Goal: Task Accomplishment & Management: Complete application form

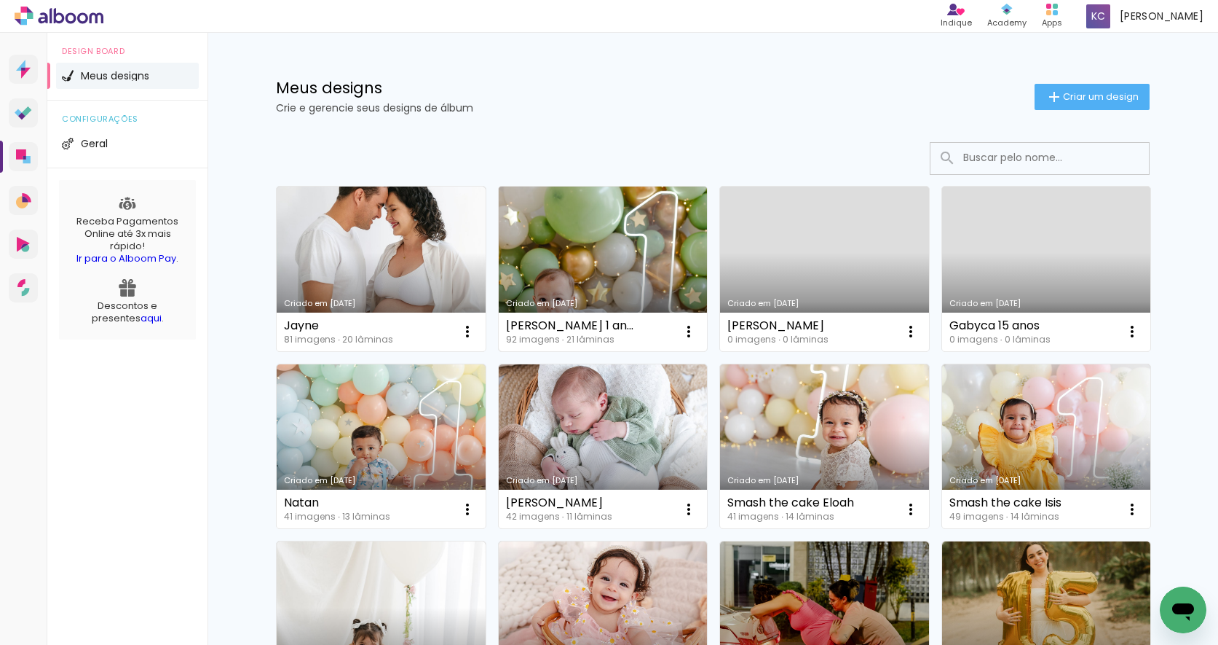
click at [599, 255] on link "Criado em [DATE]" at bounding box center [603, 268] width 209 height 165
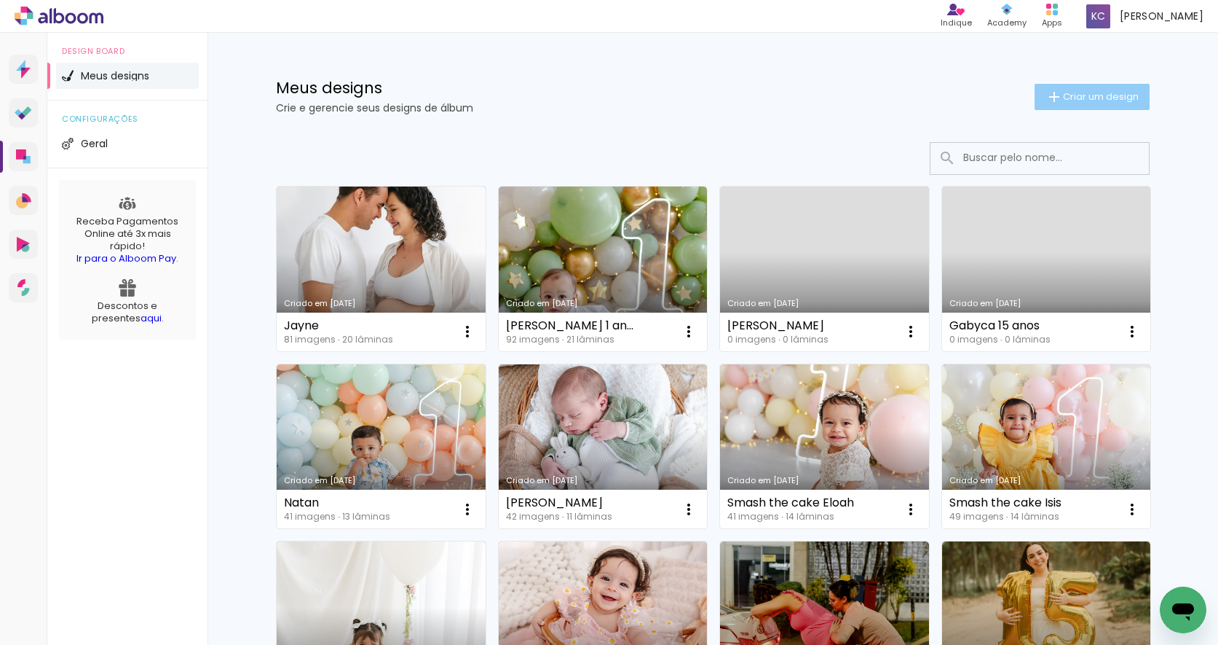
click at [1077, 92] on span "Criar um design" at bounding box center [1101, 96] width 76 height 9
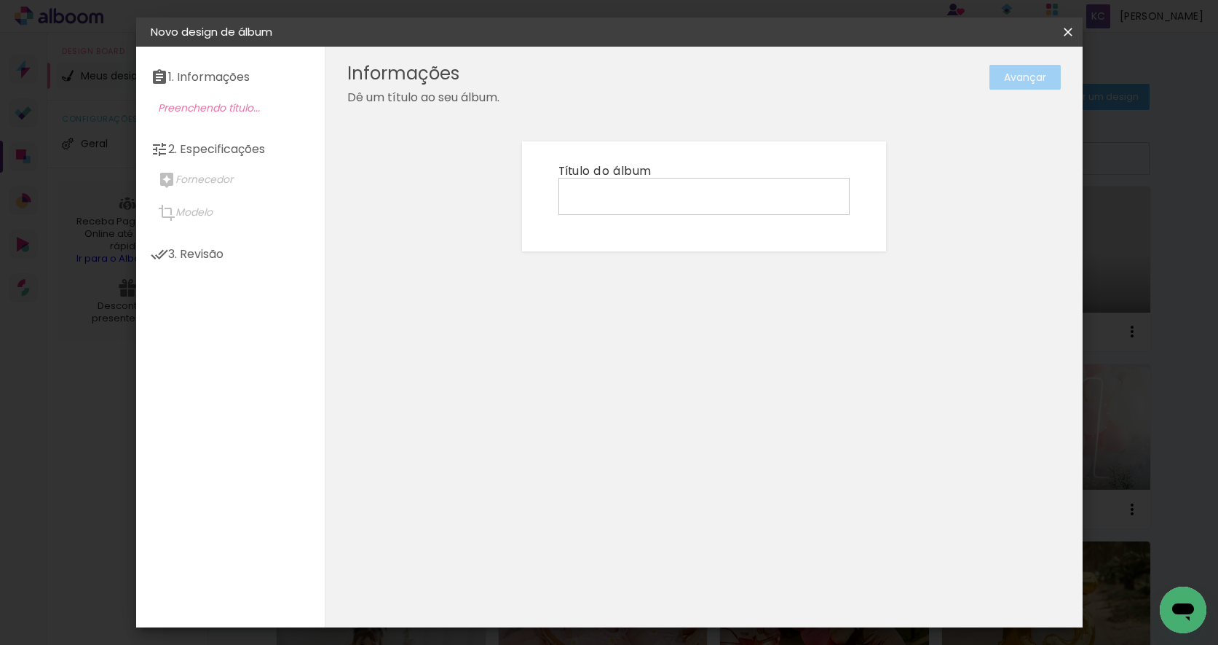
click at [638, 200] on input at bounding box center [704, 195] width 281 height 23
type input "Valentim"
click at [1015, 74] on paper-button "Avançar" at bounding box center [1025, 77] width 71 height 25
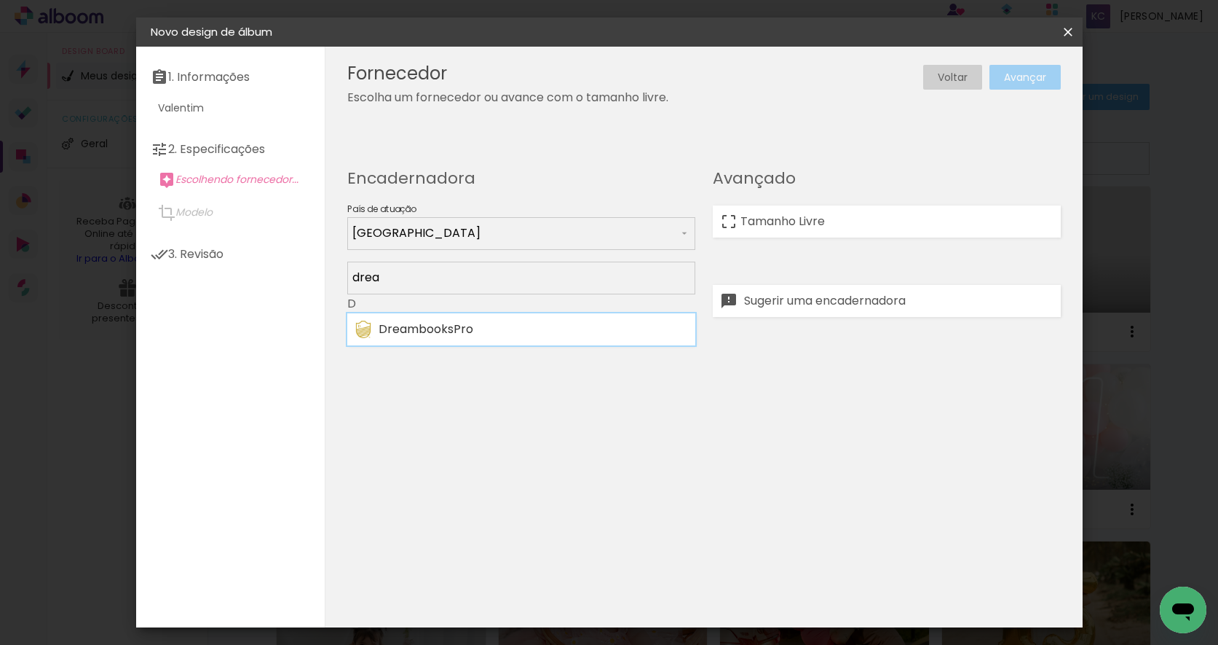
type input "drea"
type paper-input "drea"
click at [511, 331] on div "DreambooksPro" at bounding box center [533, 329] width 309 height 12
click at [1028, 71] on paper-button "Avançar" at bounding box center [1025, 77] width 71 height 25
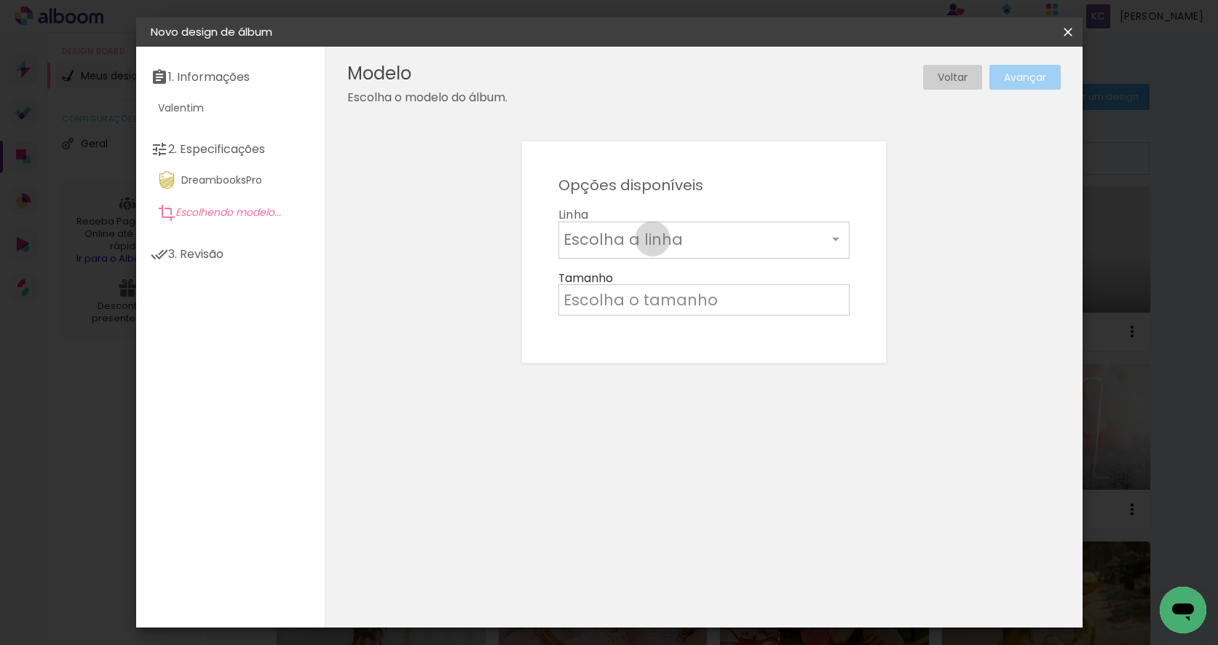
click at [653, 239] on input "text" at bounding box center [696, 239] width 264 height 23
click at [642, 239] on paper-item "Álbum" at bounding box center [704, 241] width 291 height 29
type input "Álbum"
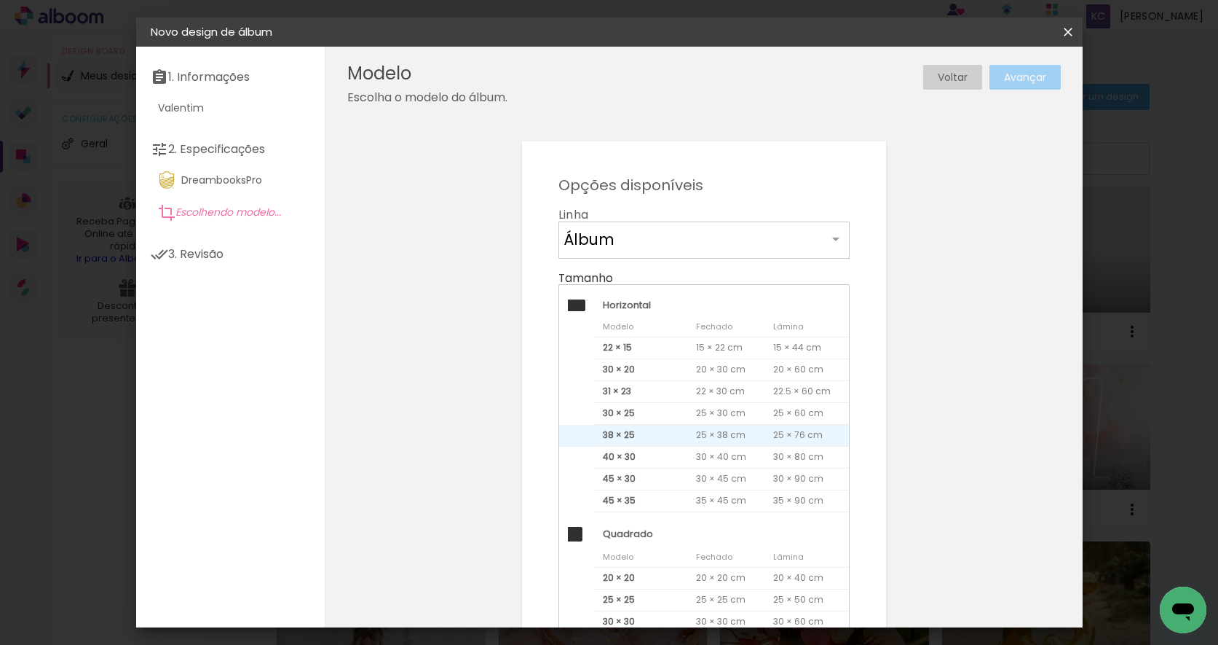
scroll to position [133, 0]
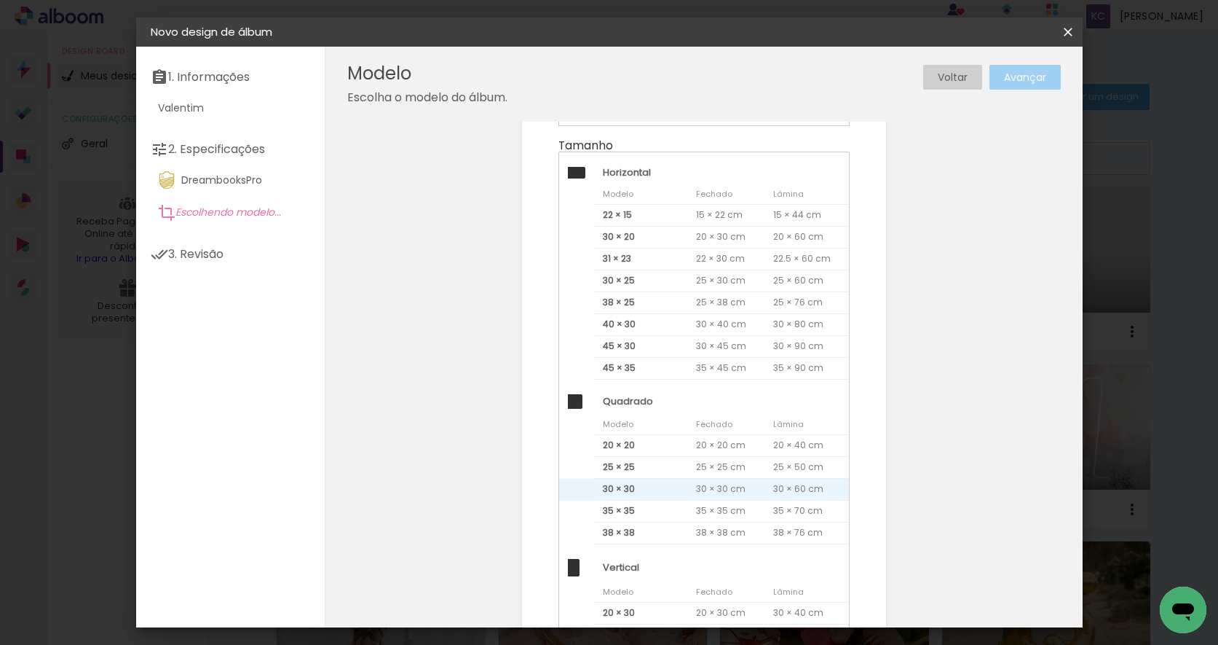
click at [639, 482] on span "30 × 30" at bounding box center [641, 490] width 94 height 22
click at [1025, 72] on paper-button "Avançar" at bounding box center [1025, 77] width 71 height 25
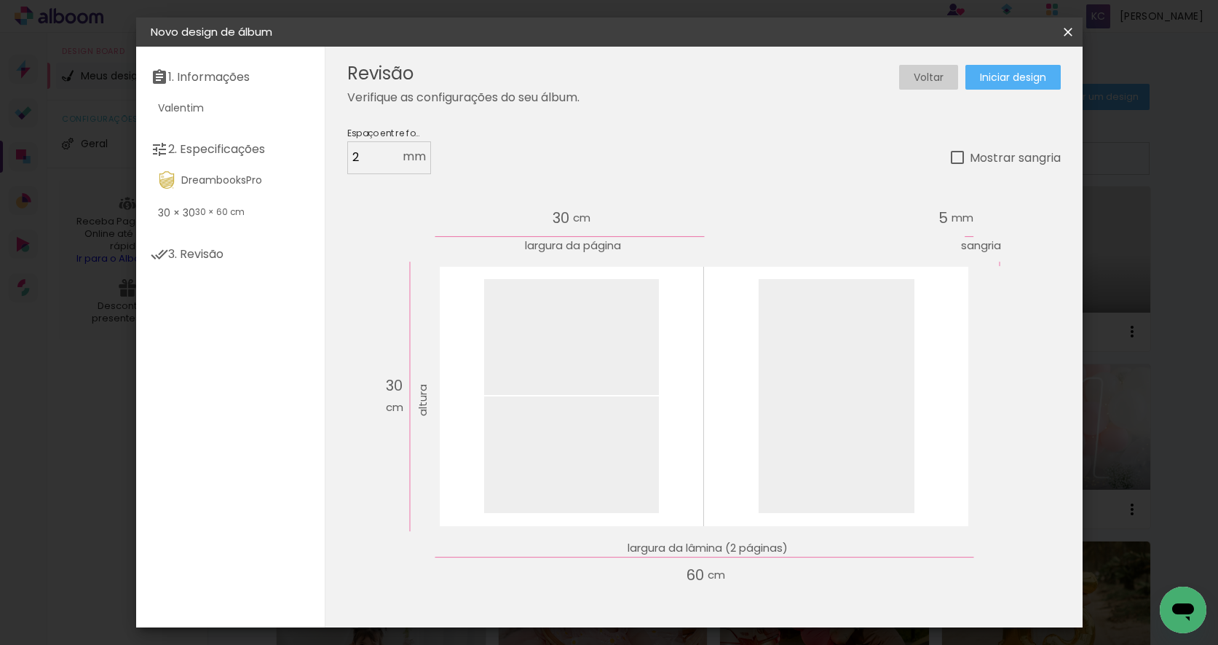
click at [1011, 77] on span "Iniciar design" at bounding box center [1013, 77] width 66 height 10
